Goal: Task Accomplishment & Management: Complete application form

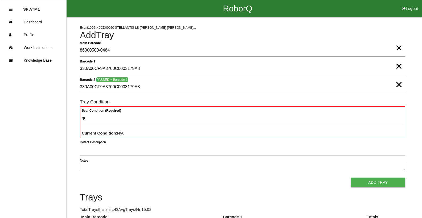
type Condition "goo"
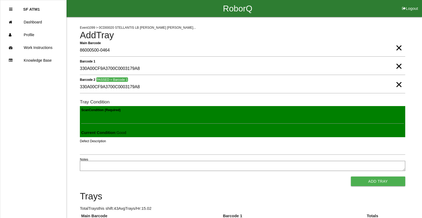
click at [351, 177] on button "Add Tray" at bounding box center [378, 182] width 54 height 10
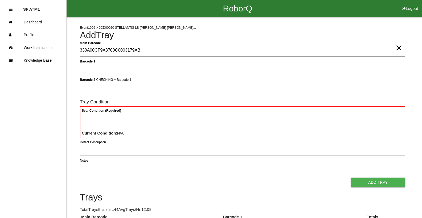
type Barcode "330A00CF9A3700C0003179AB"
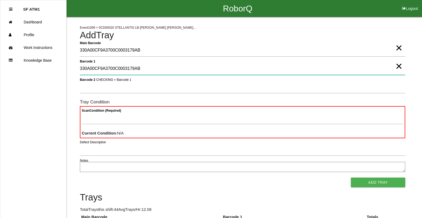
type 1 "330A00CF9A3700C0003179AB"
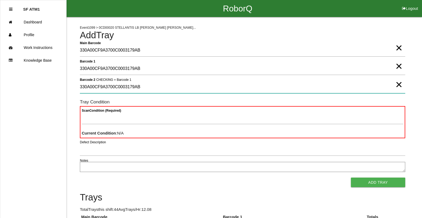
type 2 "330A00CF9A3700C0003179AB"
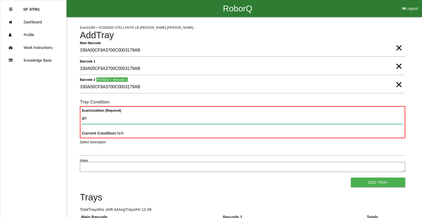
type Condition "goo"
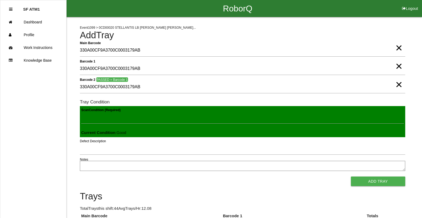
click at [351, 177] on button "Add Tray" at bounding box center [378, 182] width 54 height 10
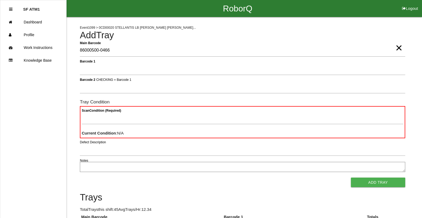
type Barcode "86000500-0466"
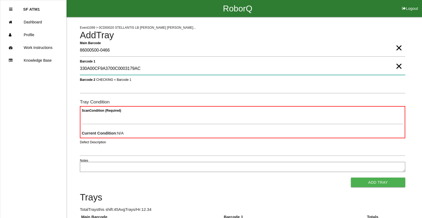
type 1 "330A00CF9A3700C0003179AC"
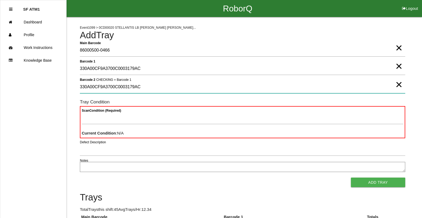
type 2 "330A00CF9A3700C0003179AC"
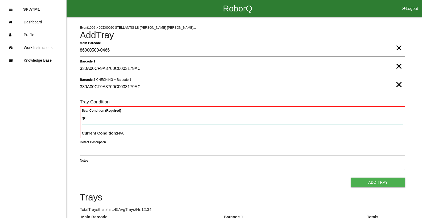
type Condition "goo"
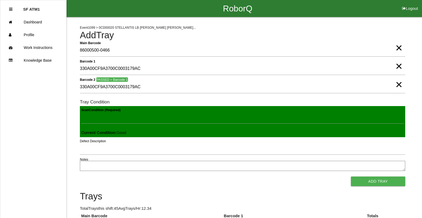
click button "Add Tray" at bounding box center [378, 182] width 54 height 10
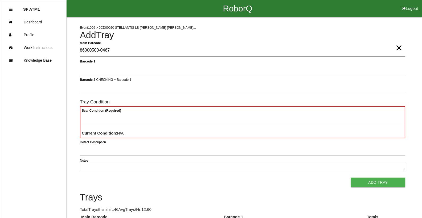
type Barcode "86000500-0467"
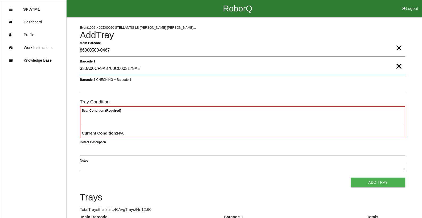
type 1 "330A00CF9A3700C0003179AE"
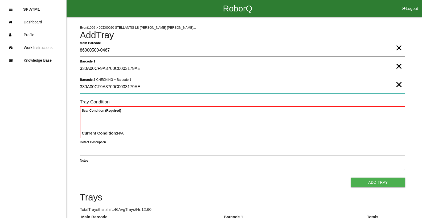
type 2 "330A00CF9A3700C0003179AE"
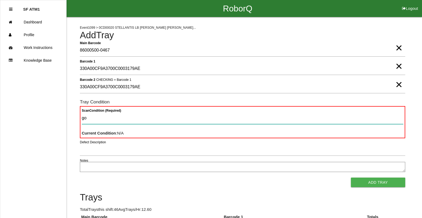
type Condition "goo"
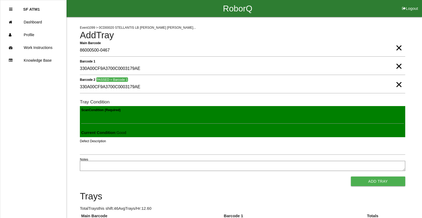
click at [351, 177] on button "Add Tray" at bounding box center [378, 182] width 54 height 10
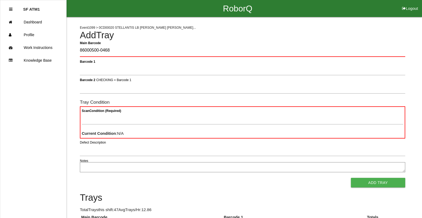
type Barcode "86000500-0468"
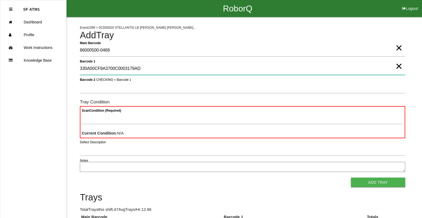
type 1 "330A00CF9A3700C0003179AD"
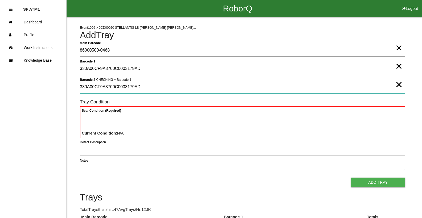
type 2 "330A00CF9A3700C0003179AD"
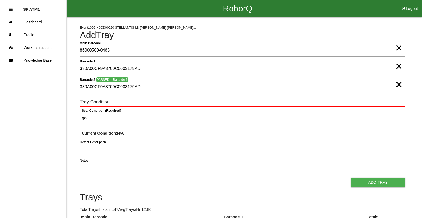
type Condition "goo"
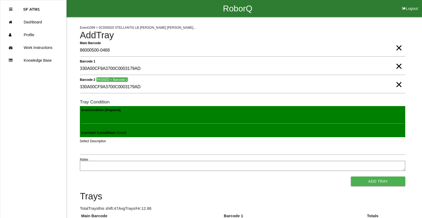
click at [351, 177] on button "Add Tray" at bounding box center [378, 182] width 54 height 10
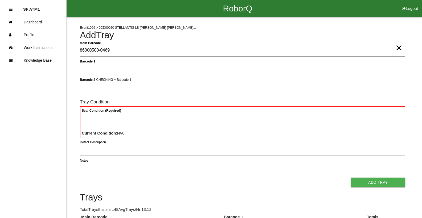
type Barcode "86000500-0469"
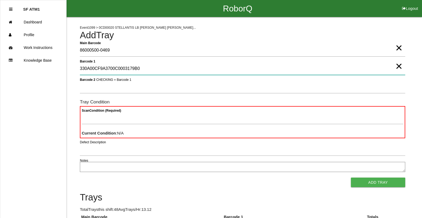
type 1 "330A00CF9A3700C0003179B0"
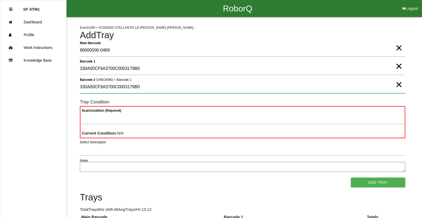
type 2 "330A00CF9A3700C0003179B0"
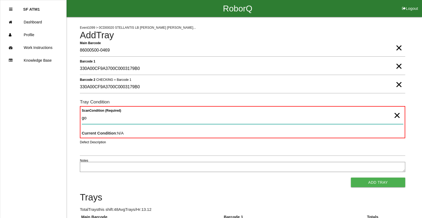
type Condition "goo"
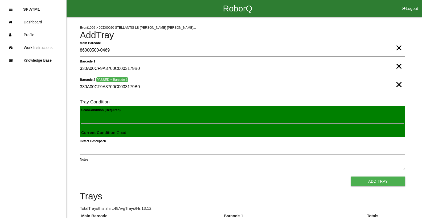
click at [351, 177] on button "Add Tray" at bounding box center [378, 182] width 54 height 10
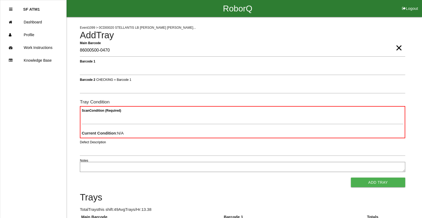
type Barcode "86000500-0470"
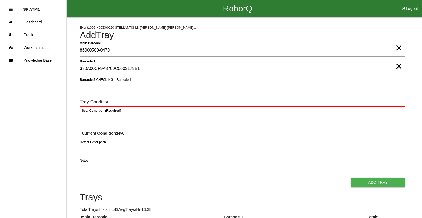
type 1 "330A00CF9A3700C0003179B1"
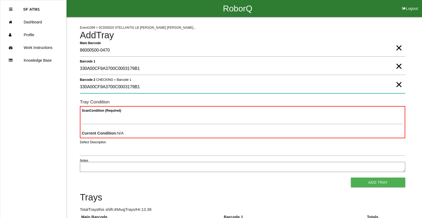
type 2 "330A00CF9A3700C0003179B1"
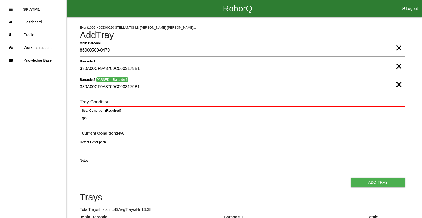
type Condition "goo"
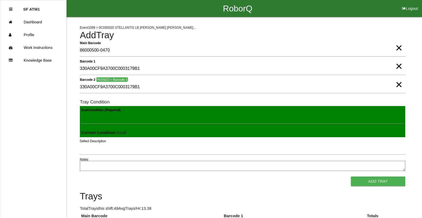
click at [351, 177] on button "Add Tray" at bounding box center [378, 182] width 54 height 10
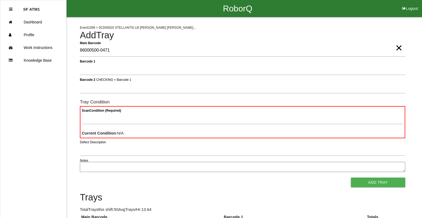
type Barcode "86000500-0471"
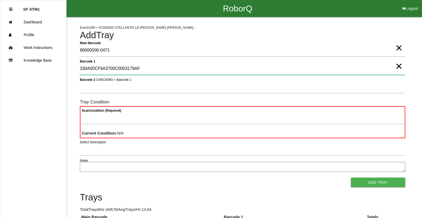
type 1 "330A00CF9A3700C0003179AF"
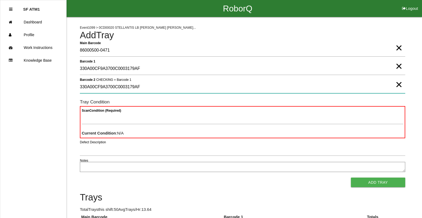
type 2 "330A00CF9A3700C0003179AF"
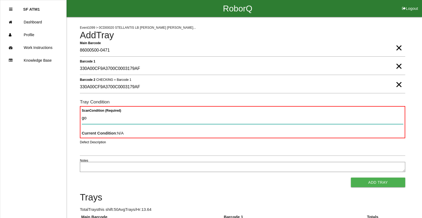
type Condition "goo"
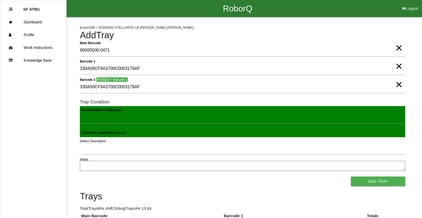
click at [351, 177] on button "Add Tray" at bounding box center [378, 182] width 54 height 10
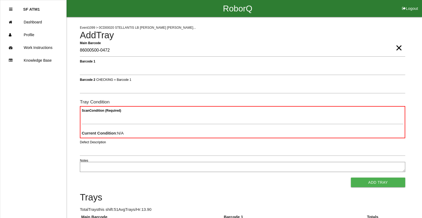
type Barcode "86000500-0472"
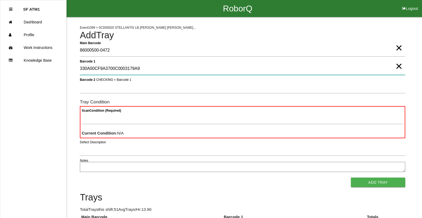
type 1 "330A00CF9A3700C0003179A9"
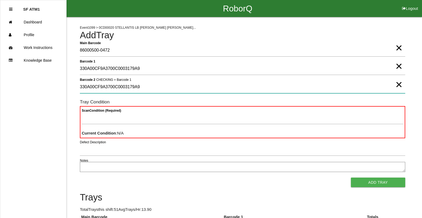
type 2 "330A00CF9A3700C0003179A9"
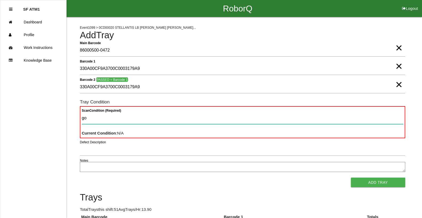
type Condition "goo"
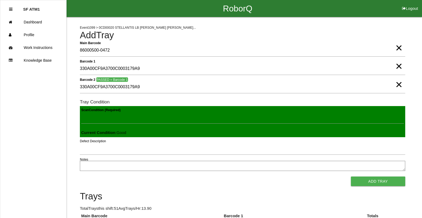
click at [351, 177] on button "Add Tray" at bounding box center [378, 182] width 54 height 10
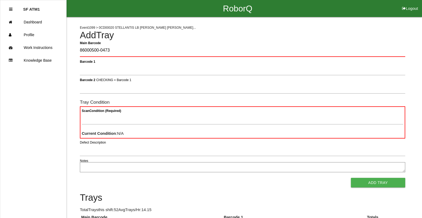
type Barcode "86000500-0473"
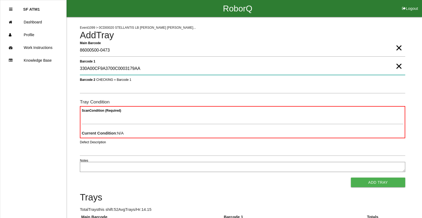
type 1 "330A00CF9A3700C0003179AA"
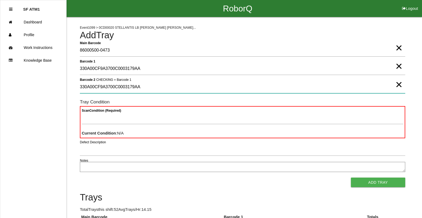
type 2 "330A00CF9A3700C0003179AA"
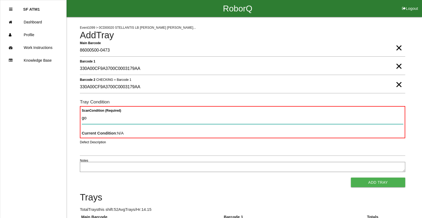
type Condition "goo"
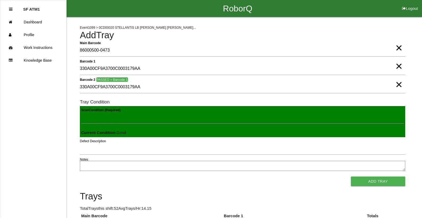
click at [351, 177] on button "Add Tray" at bounding box center [378, 182] width 54 height 10
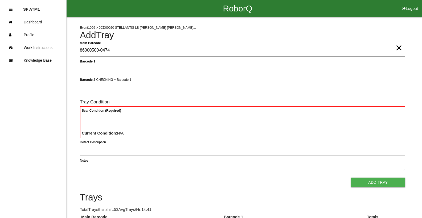
type Barcode "86000500-0474"
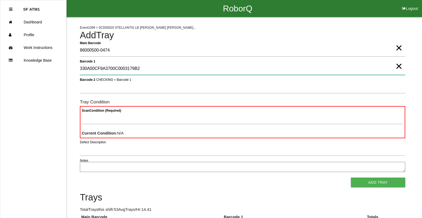
type 1 "330A00CF9A3700C0003179B2"
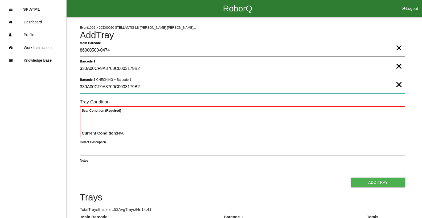
type 2 "330A00CF9A3700C0003179B2"
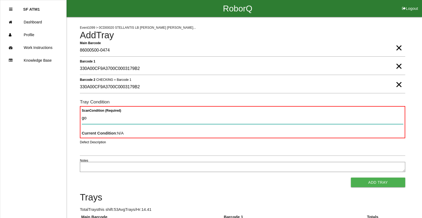
type Condition "goo"
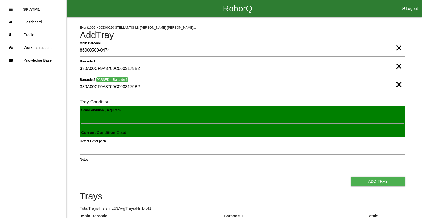
click at [351, 177] on button "Add Tray" at bounding box center [378, 182] width 54 height 10
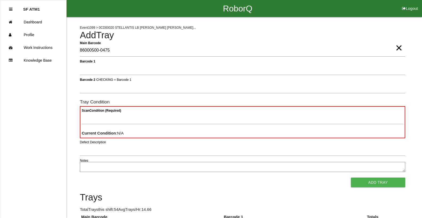
type Barcode "86000500-0475"
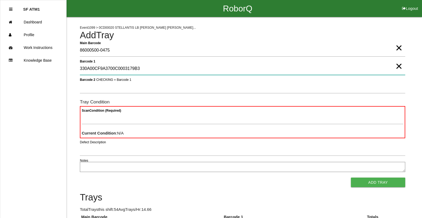
type 1 "330A00CF9A3700C0003179B3"
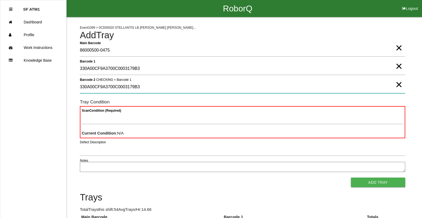
type 2 "330A00CF9A3700C0003179B3"
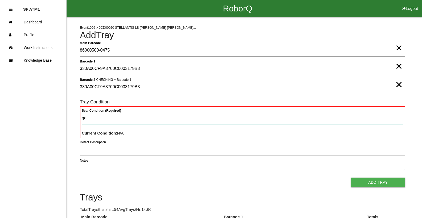
type Condition "goo"
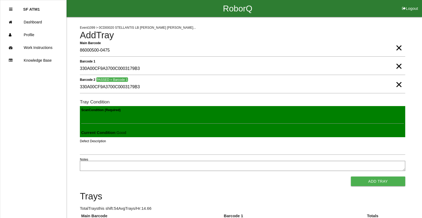
click at [351, 177] on button "Add Tray" at bounding box center [378, 182] width 54 height 10
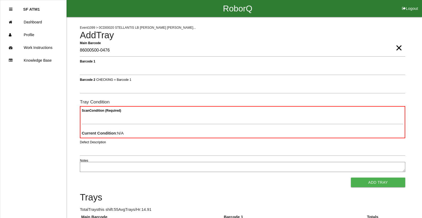
type Barcode "86000500-0476"
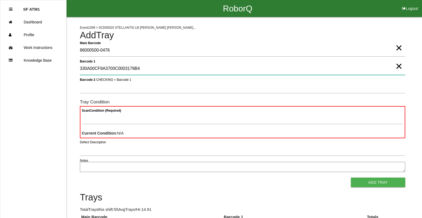
type 1 "330A00CF9A3700C0003179B4"
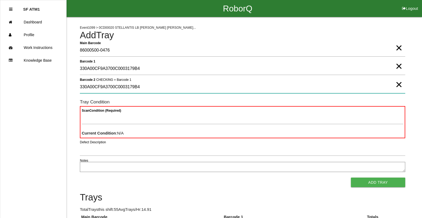
type 2 "330A00CF9A3700C0003179B4"
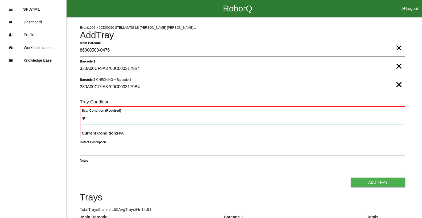
type Condition "goo"
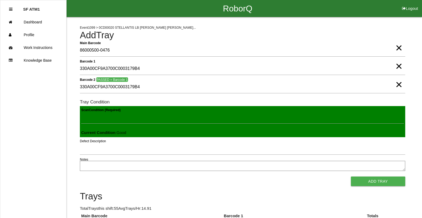
click at [351, 177] on button "Add Tray" at bounding box center [378, 182] width 54 height 10
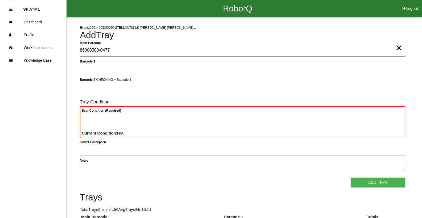
type Barcode "86000500-0477"
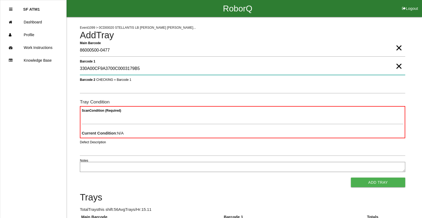
type 1 "330A00CF9A3700C0003179B5"
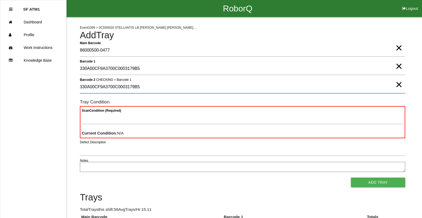
type 2 "330A00CF9A3700C0003179B5"
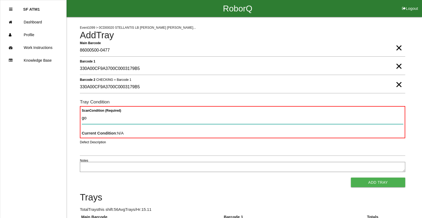
type Condition "goo"
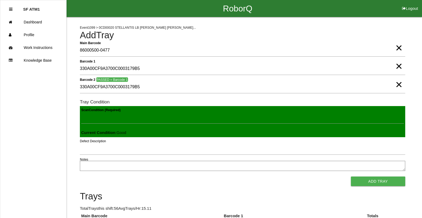
click at [351, 177] on button "Add Tray" at bounding box center [378, 182] width 54 height 10
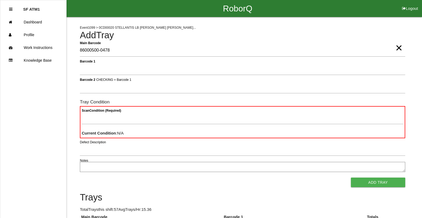
type Barcode "86000500-0478"
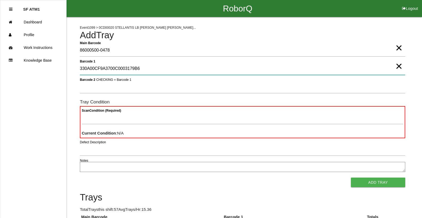
type 1 "330A00CF9A3700C0003179B6"
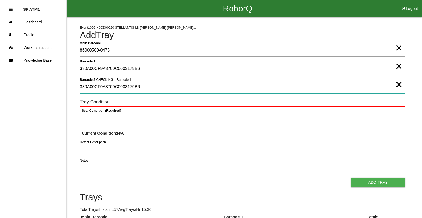
type 2 "330A00CF9A3700C0003179B6"
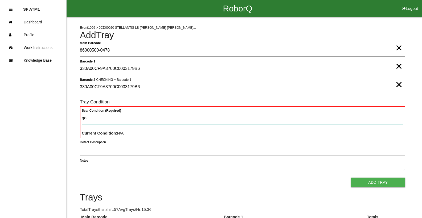
type Condition "goo"
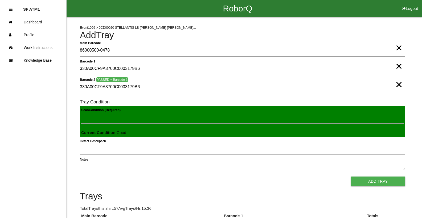
click at [351, 177] on button "Add Tray" at bounding box center [378, 182] width 54 height 10
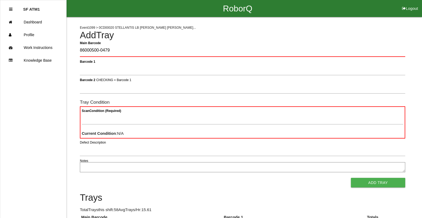
type Barcode "86000500-0479"
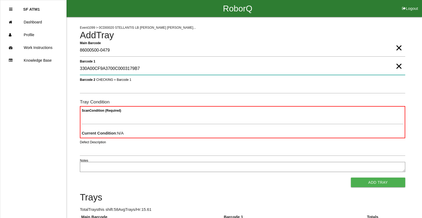
type 1 "330A00CF9A3700C0003179B7"
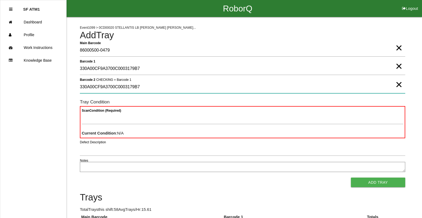
type 2 "330A00CF9A3700C0003179B7"
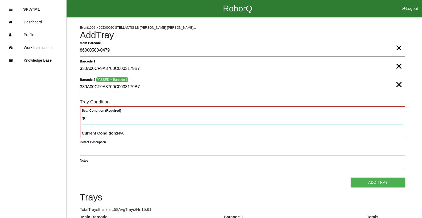
type Condition "goo"
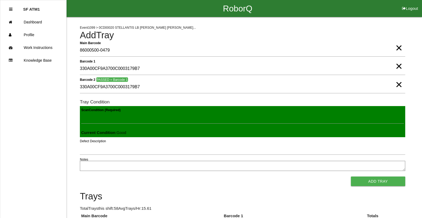
click at [351, 177] on button "Add Tray" at bounding box center [378, 182] width 54 height 10
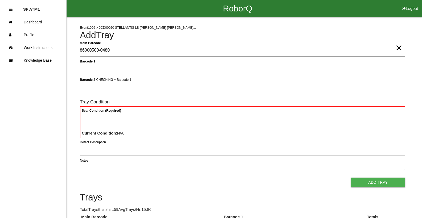
type Barcode "86000500-0480"
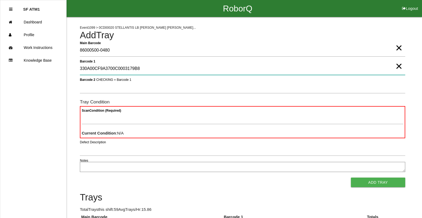
type 1 "330A00CF9A3700C0003179B8"
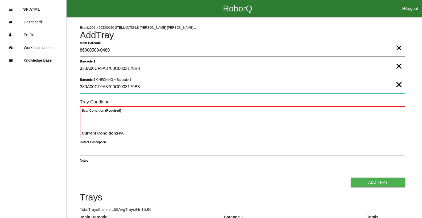
type 2 "330A00CF9A3700C0003179B8"
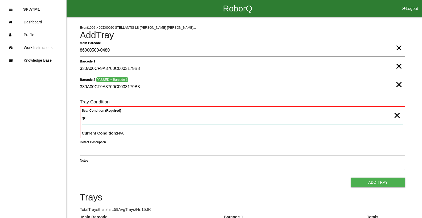
type Condition "goo"
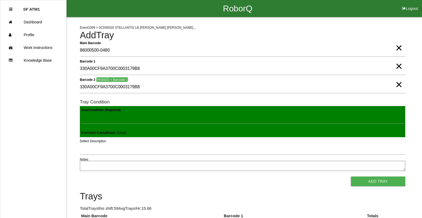
click at [351, 177] on button "Add Tray" at bounding box center [378, 182] width 54 height 10
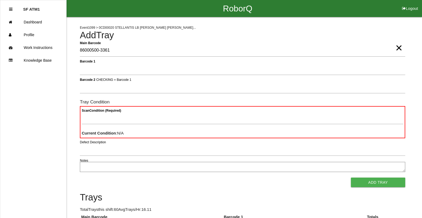
type Barcode "86000500-3361"
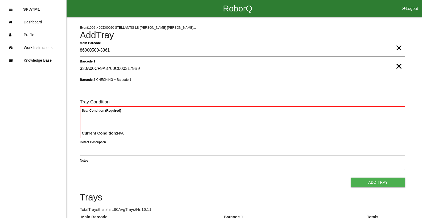
type 1 "330A00CF9A3700C0003179B9"
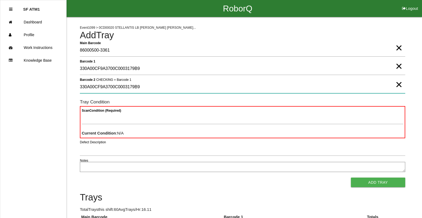
type 2 "330A00CF9A3700C0003179B9"
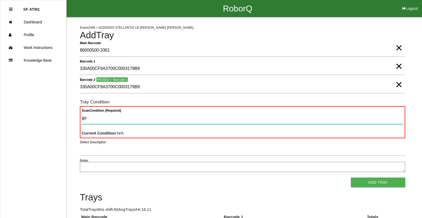
type Condition "goo"
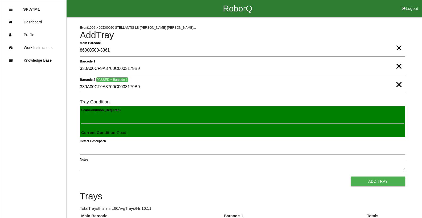
click at [351, 177] on button "Add Tray" at bounding box center [378, 182] width 54 height 10
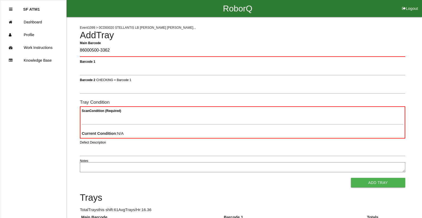
type Barcode "86000500-3362"
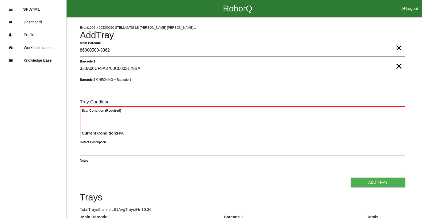
type 1 "330A00CF9A3700C0003179BA"
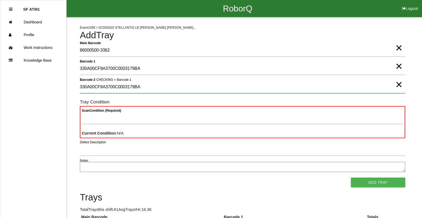
type 2 "330A00CF9A3700C0003179BA"
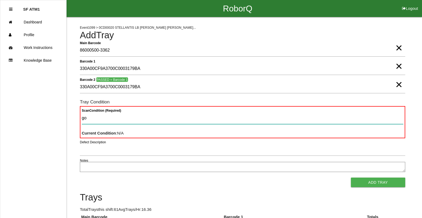
type Condition "goo"
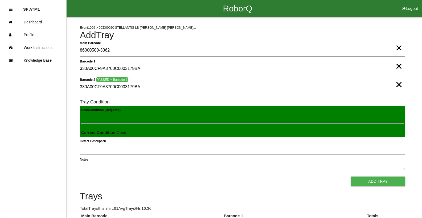
click at [351, 177] on button "Add Tray" at bounding box center [378, 182] width 54 height 10
